Goal: Task Accomplishment & Management: Manage account settings

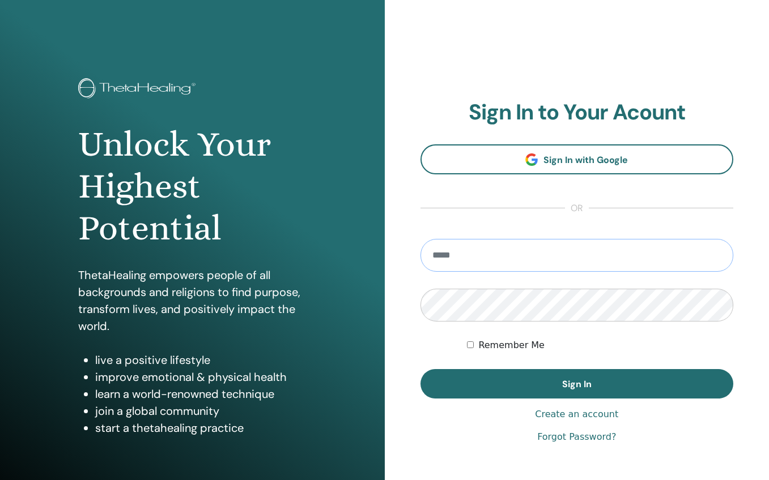
type input "**********"
click at [576, 384] on button "Sign In" at bounding box center [576, 383] width 313 height 29
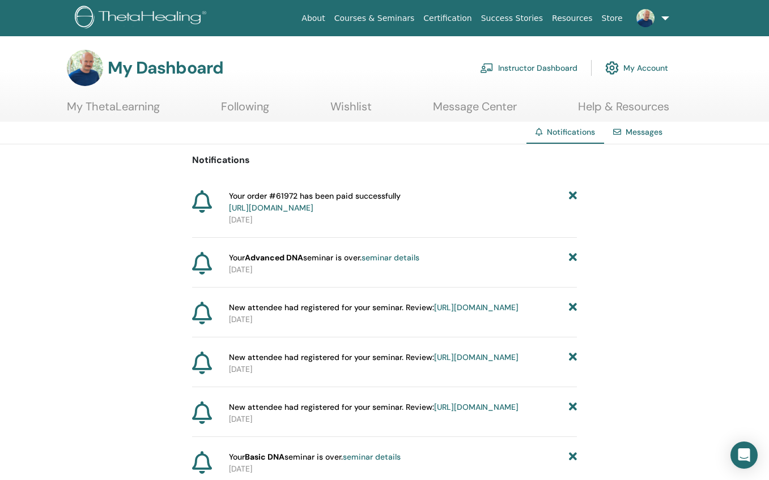
click at [313, 209] on link "https://member.thetahealing.com/member/account/subscriptions/purchases" at bounding box center [271, 208] width 84 height 10
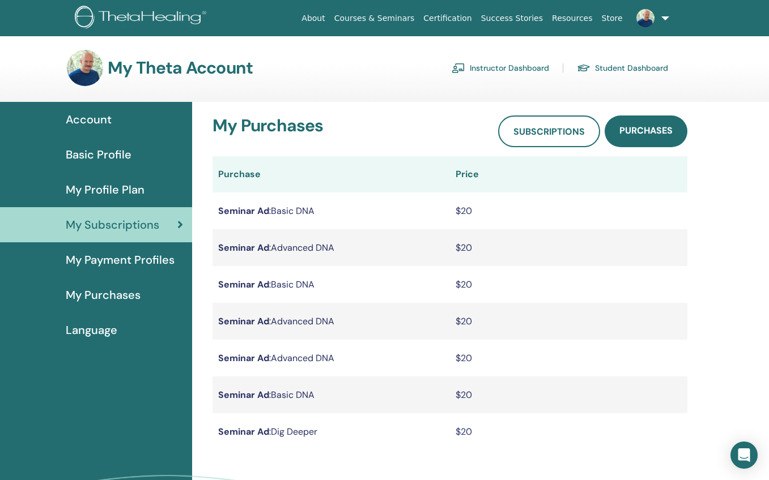
click at [495, 67] on link "Instructor Dashboard" at bounding box center [500, 68] width 97 height 18
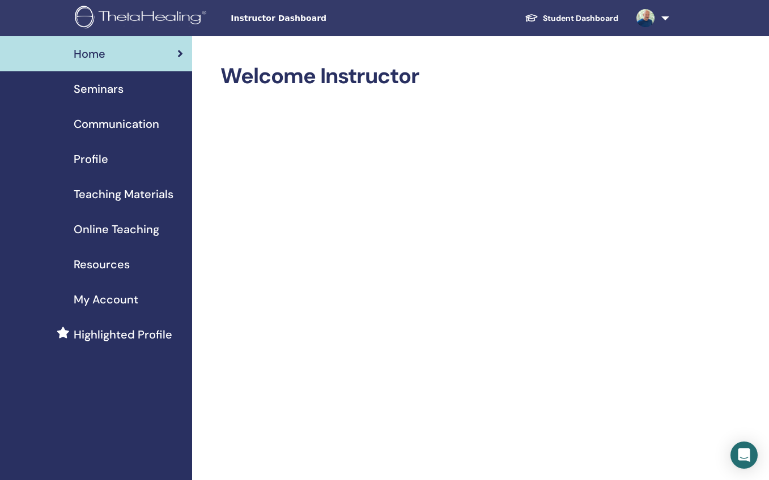
click at [105, 91] on span "Seminars" at bounding box center [99, 88] width 50 height 17
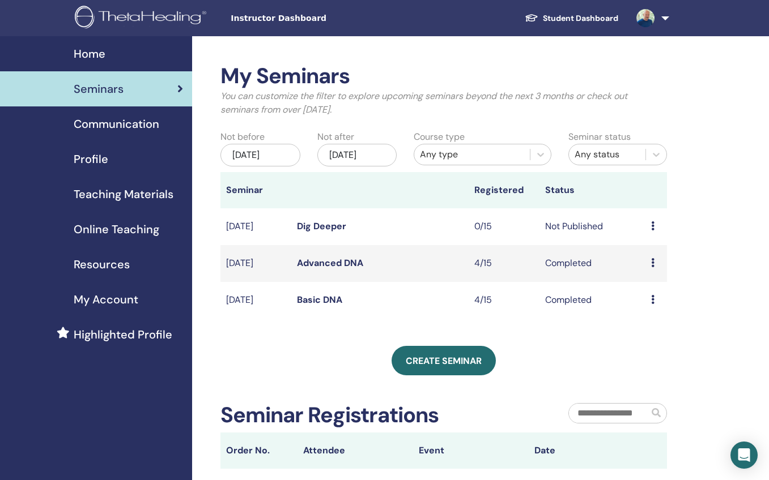
click at [328, 232] on link "Dig Deeper" at bounding box center [321, 226] width 49 height 12
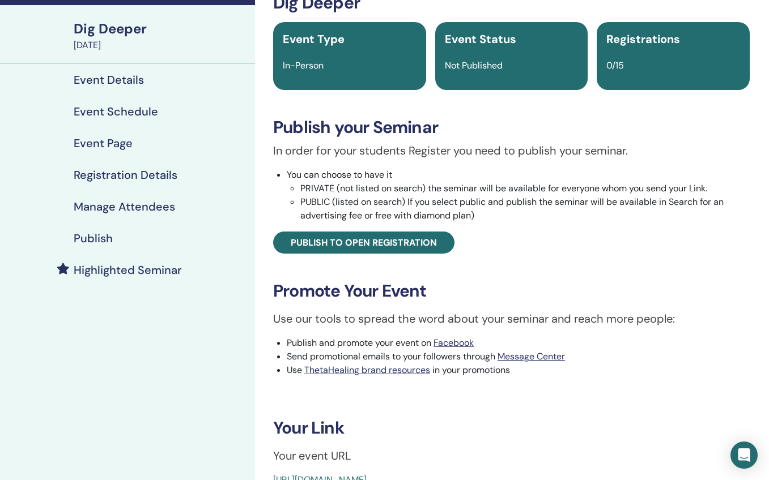
scroll to position [67, 0]
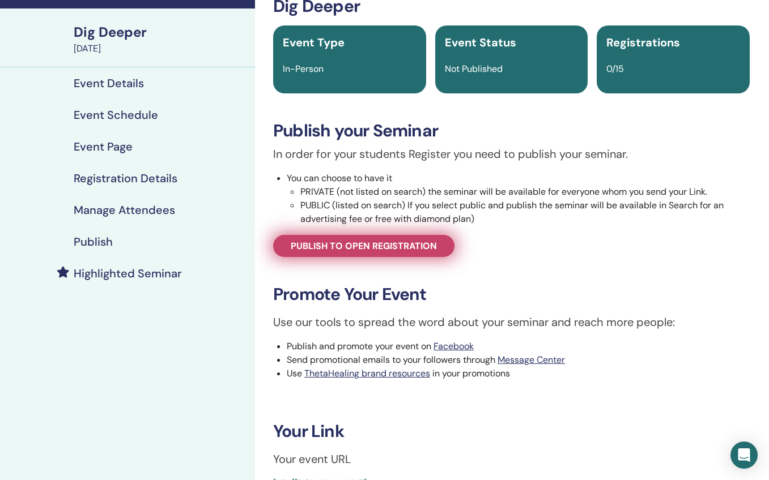
click at [360, 246] on span "Publish to open registration" at bounding box center [364, 246] width 146 height 12
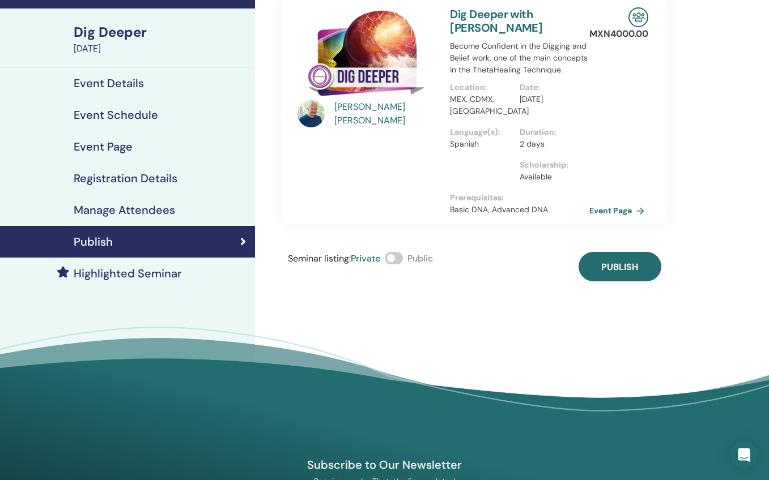
click at [398, 259] on span at bounding box center [394, 258] width 18 height 12
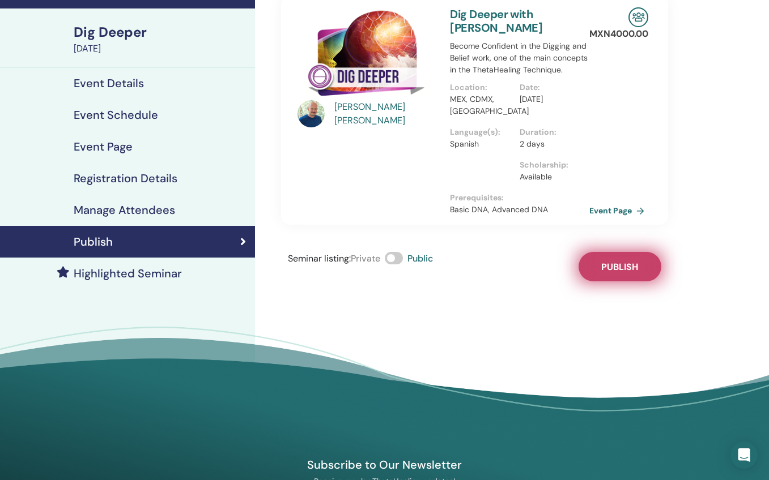
click at [611, 270] on span "Publish" at bounding box center [619, 267] width 37 height 12
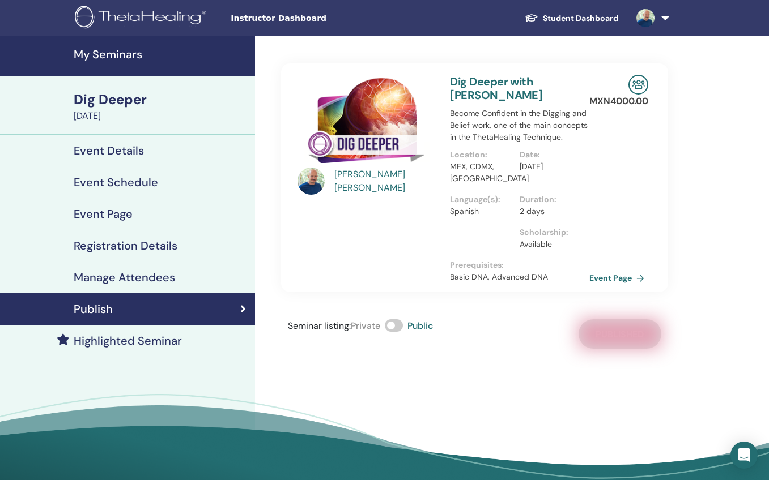
click at [122, 57] on h4 "My Seminars" at bounding box center [161, 55] width 175 height 14
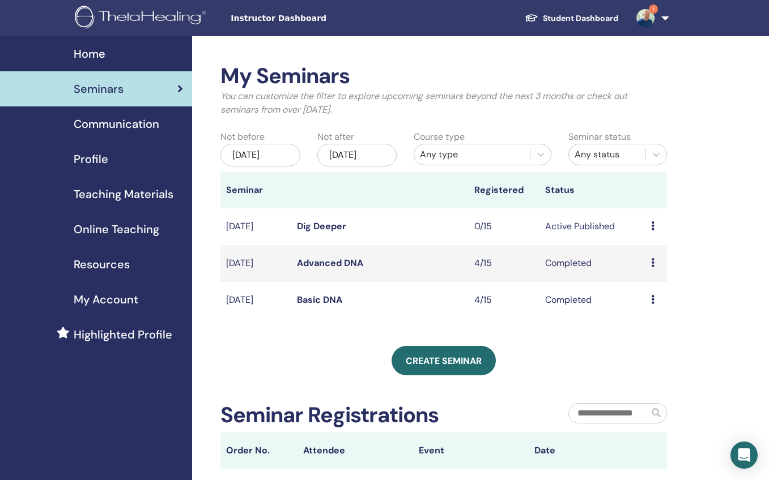
click at [650, 20] on img at bounding box center [645, 18] width 18 height 18
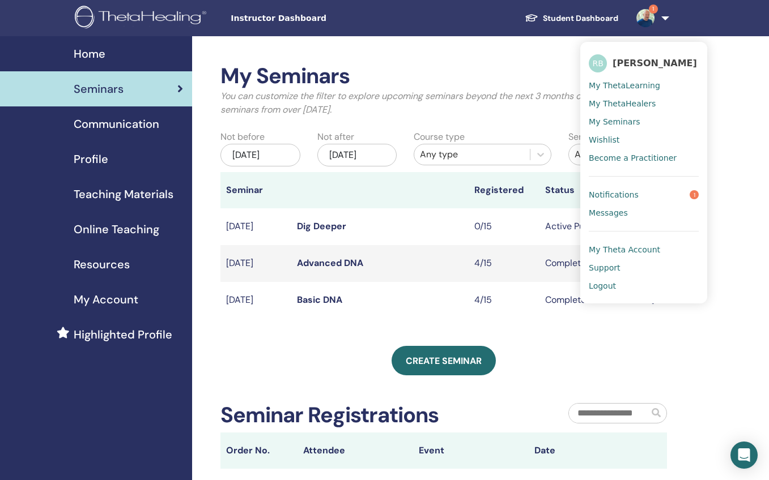
click at [617, 200] on span "Notifications" at bounding box center [614, 195] width 50 height 10
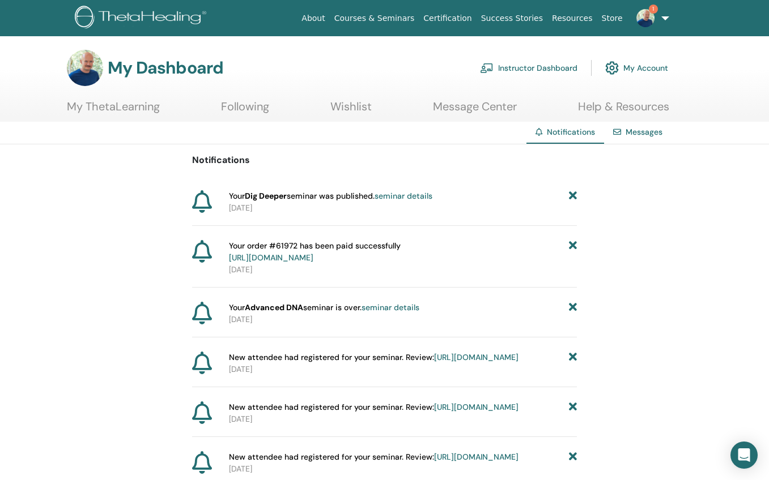
click at [419, 196] on link "seminar details" at bounding box center [404, 196] width 58 height 10
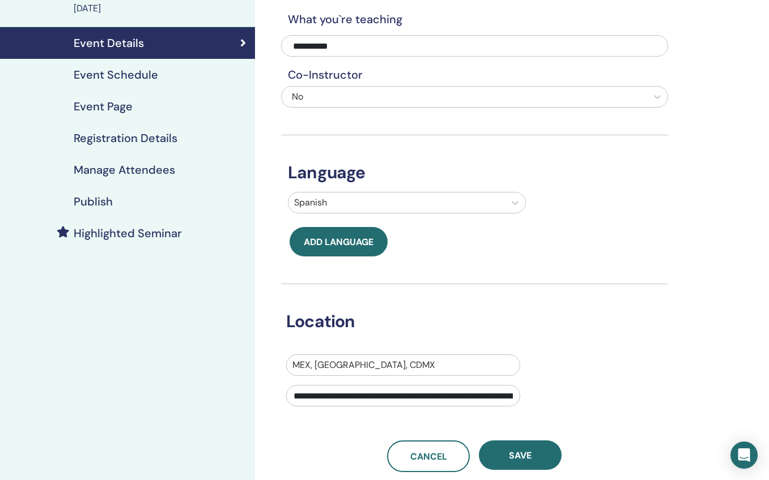
scroll to position [103, 0]
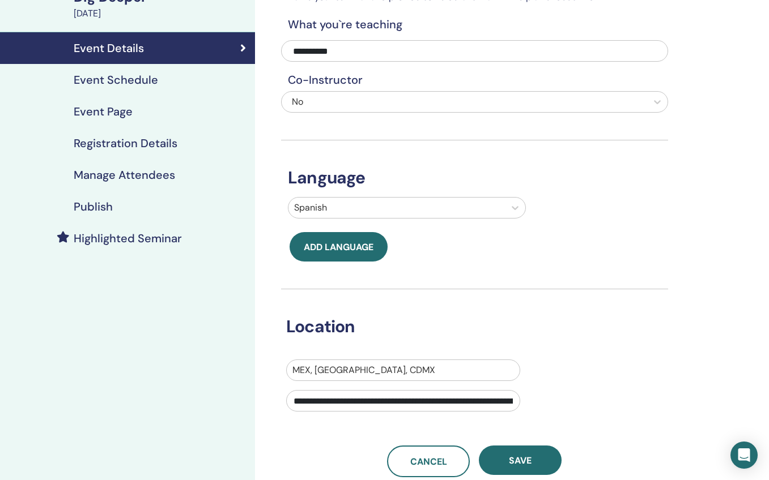
click at [146, 84] on h4 "Event Schedule" at bounding box center [116, 80] width 84 height 14
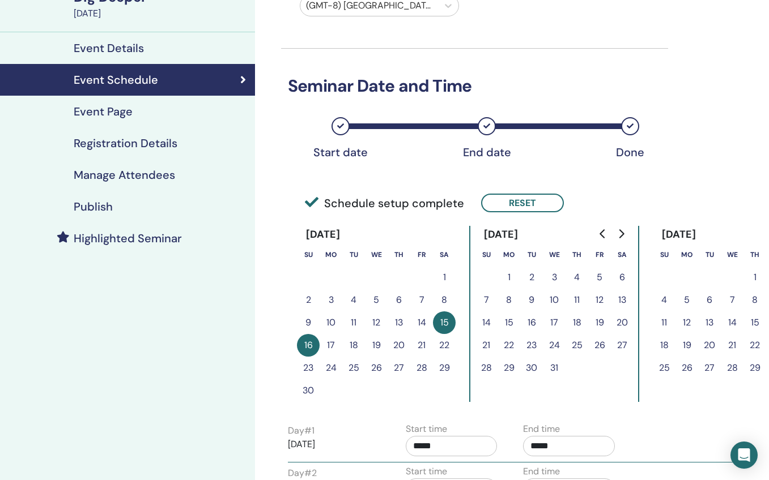
click at [118, 112] on h4 "Event Page" at bounding box center [103, 112] width 59 height 14
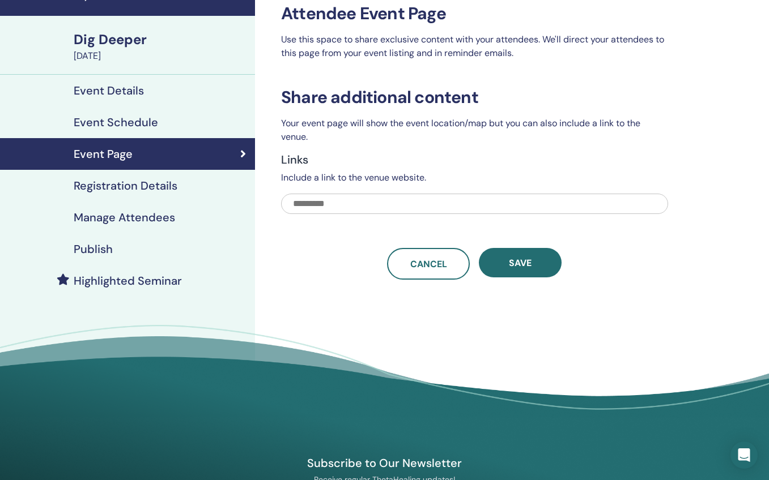
scroll to position [67, 0]
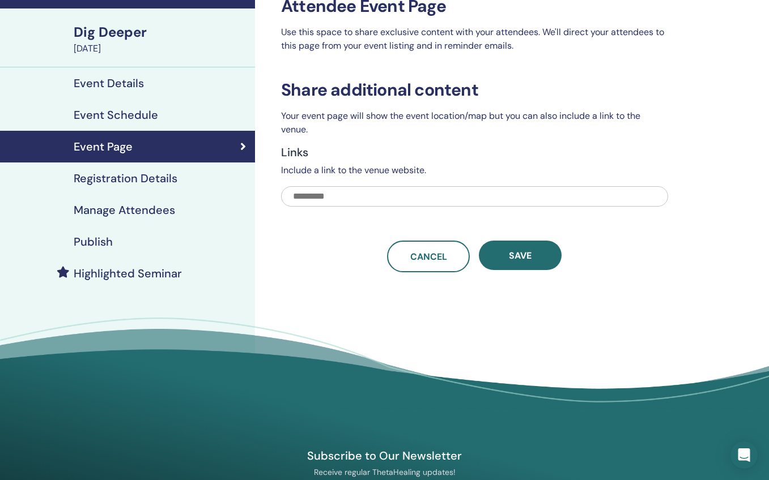
click at [155, 178] on h4 "Registration Details" at bounding box center [126, 179] width 104 height 14
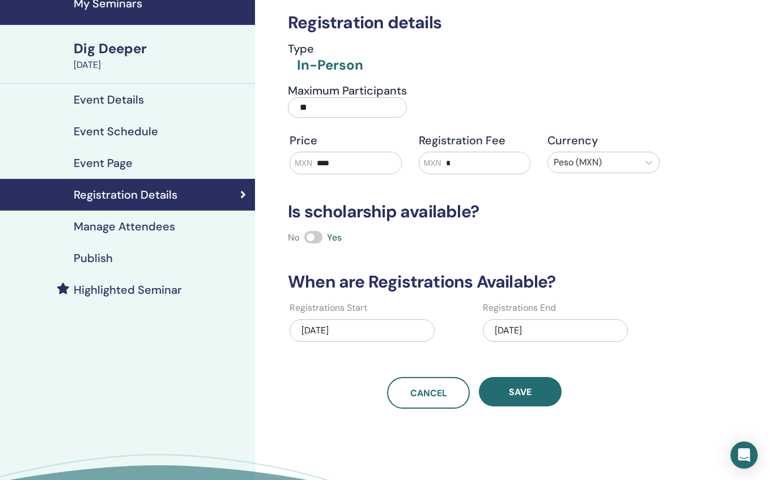
scroll to position [57, 0]
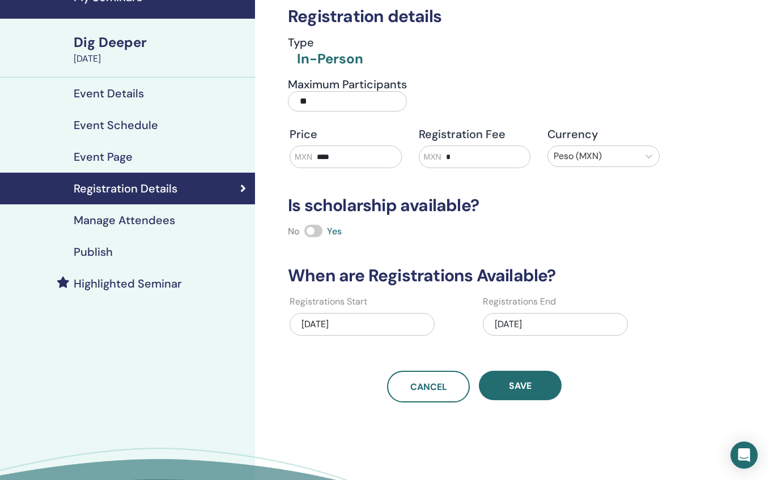
click at [124, 226] on h4 "Manage Attendees" at bounding box center [124, 221] width 101 height 14
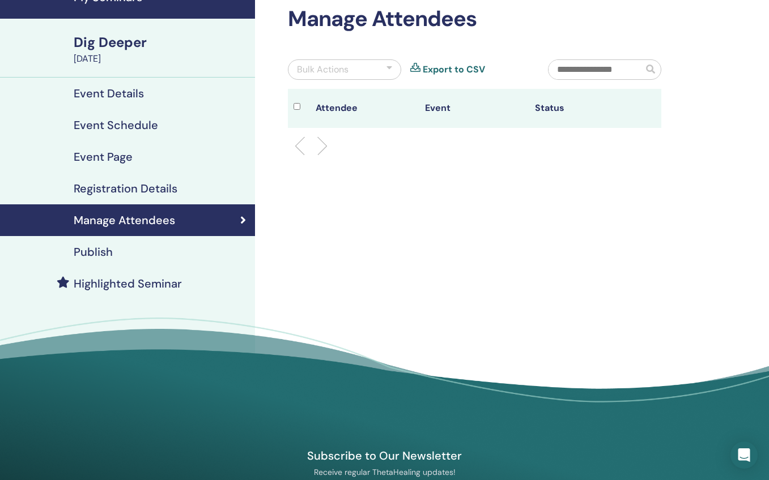
click at [88, 255] on h4 "Publish" at bounding box center [93, 252] width 39 height 14
